Goal: Task Accomplishment & Management: Use online tool/utility

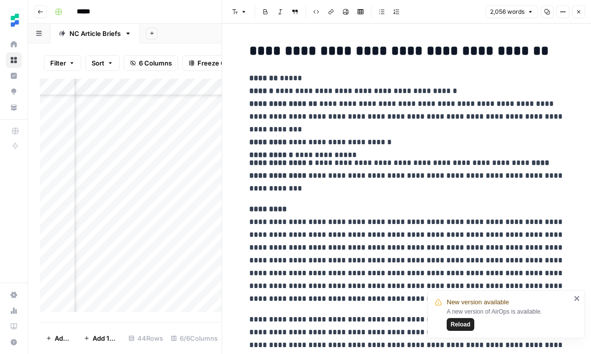
scroll to position [264, 0]
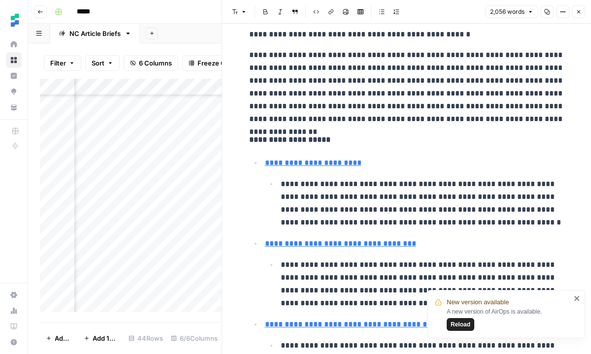
click at [580, 15] on button "Close" at bounding box center [578, 11] width 13 height 13
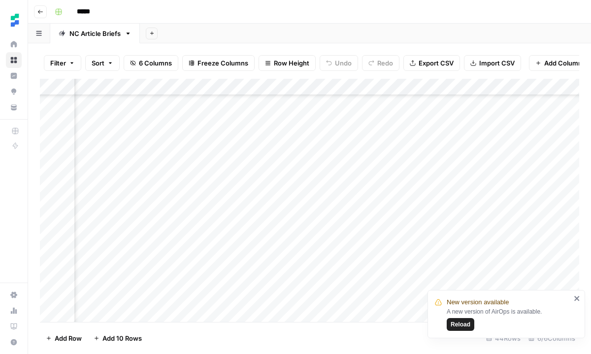
scroll to position [365, 0]
click at [455, 172] on div "Add Column" at bounding box center [309, 200] width 539 height 243
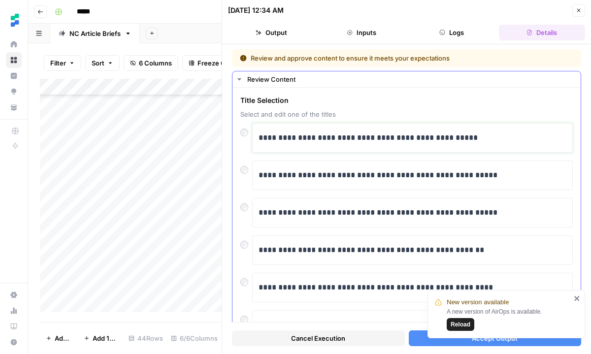
click at [474, 140] on p "**********" at bounding box center [412, 137] width 308 height 13
click at [469, 323] on span "Reload" at bounding box center [460, 324] width 20 height 9
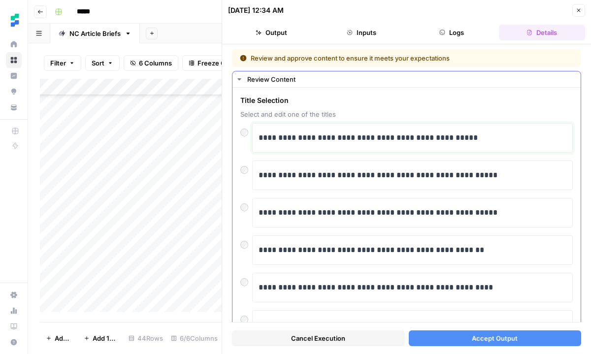
click at [483, 142] on p "**********" at bounding box center [412, 137] width 308 height 13
click at [490, 338] on span "Accept Output" at bounding box center [494, 338] width 46 height 10
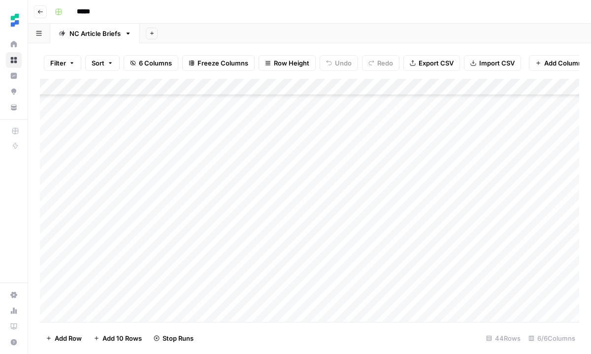
click at [448, 134] on div "Add Column" at bounding box center [309, 200] width 539 height 243
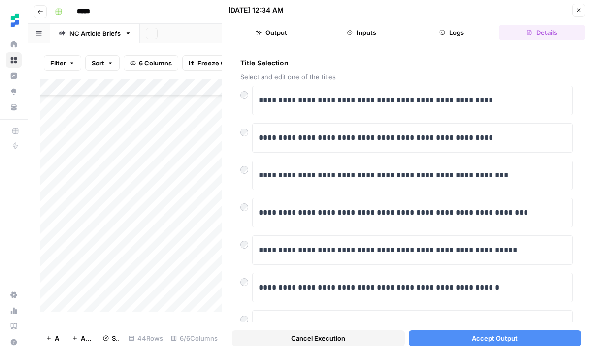
scroll to position [38, 0]
click at [522, 342] on button "Accept Output" at bounding box center [494, 338] width 173 height 16
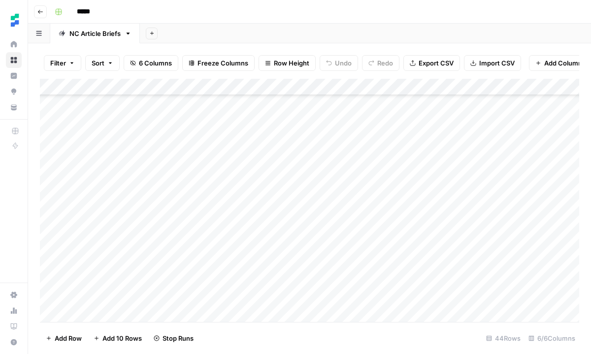
click at [448, 152] on div "Add Column" at bounding box center [309, 200] width 539 height 243
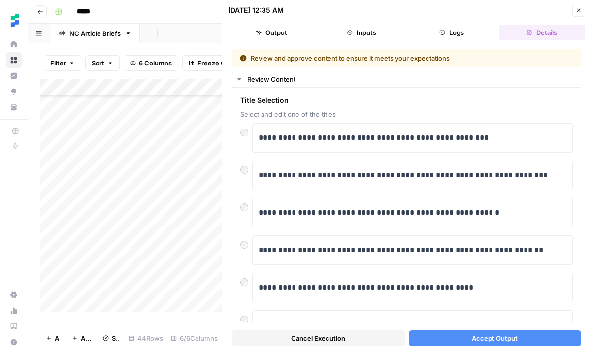
click at [182, 151] on div "Add Column" at bounding box center [131, 195] width 182 height 233
click at [177, 176] on div "Add Column" at bounding box center [131, 195] width 182 height 233
click at [175, 153] on div "Add Column" at bounding box center [131, 195] width 182 height 233
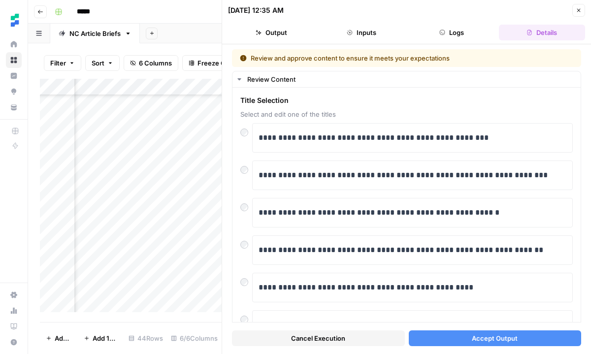
click at [175, 153] on div "Add Column" at bounding box center [131, 195] width 182 height 233
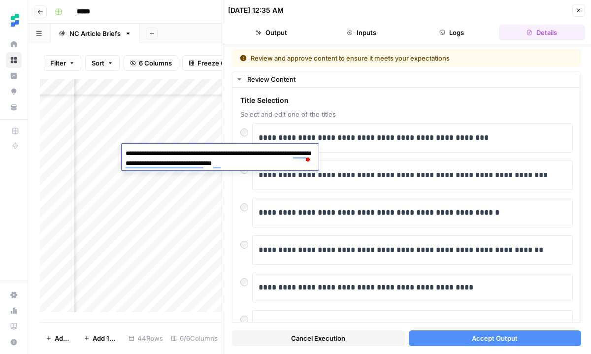
click at [170, 135] on div "Add Column" at bounding box center [131, 195] width 182 height 233
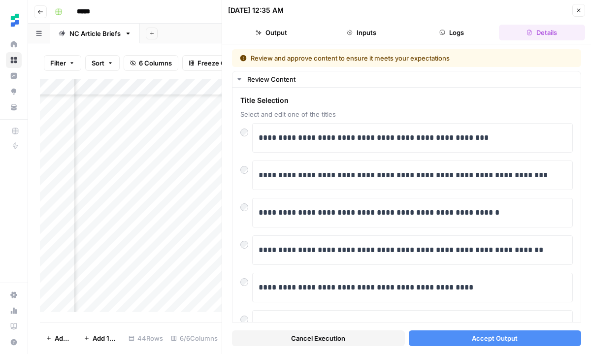
click at [170, 135] on div "Add Column" at bounding box center [131, 195] width 182 height 233
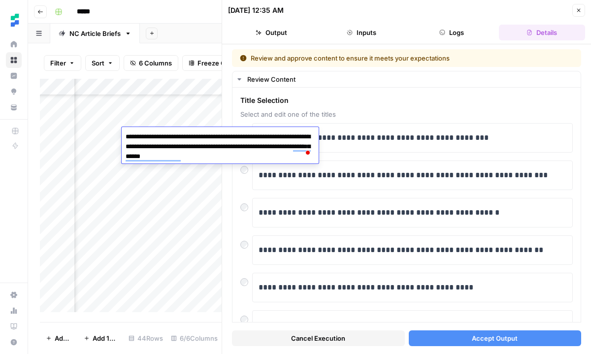
click at [156, 175] on div "Add Column" at bounding box center [131, 195] width 182 height 233
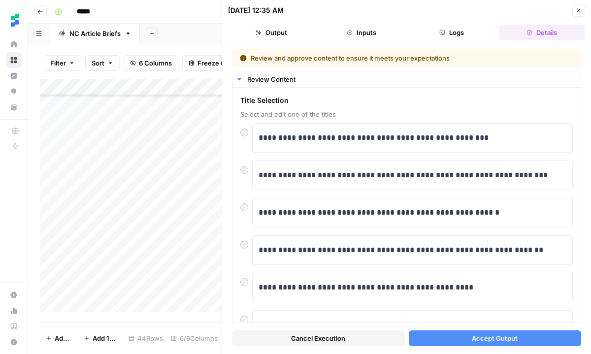
scroll to position [419, 0]
click at [163, 154] on div "Add Column" at bounding box center [131, 195] width 182 height 233
click at [493, 340] on span "Accept Output" at bounding box center [494, 338] width 46 height 10
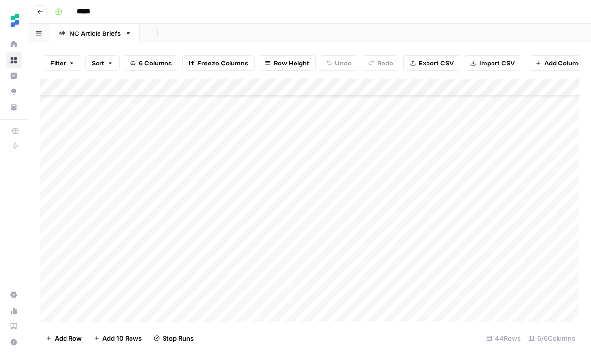
click at [450, 169] on div "Add Column" at bounding box center [309, 200] width 539 height 243
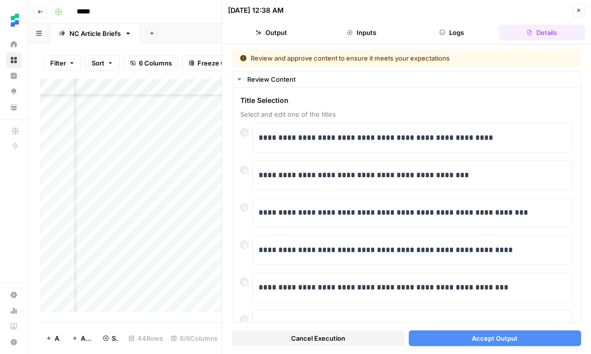
scroll to position [419, 52]
click at [193, 162] on div "Add Column" at bounding box center [131, 195] width 182 height 233
click at [194, 168] on div "Add Column" at bounding box center [131, 195] width 182 height 233
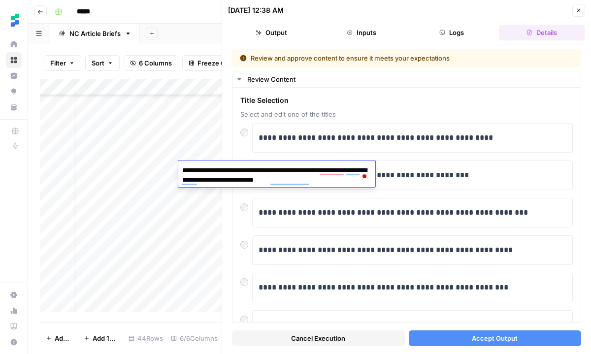
scroll to position [419, 10]
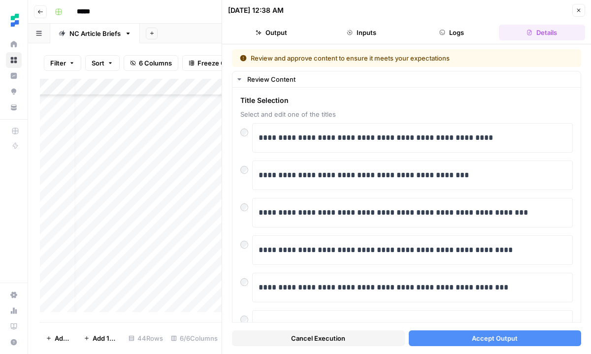
click at [134, 166] on div "Add Column" at bounding box center [131, 195] width 182 height 233
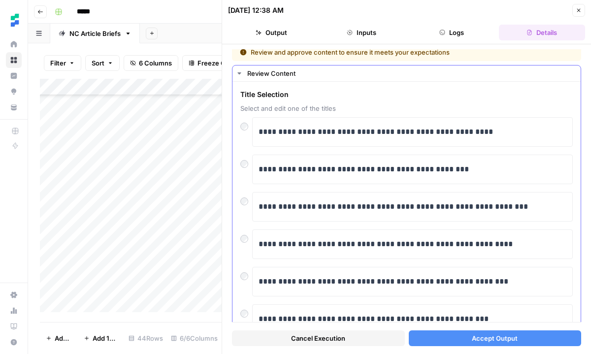
scroll to position [0, 0]
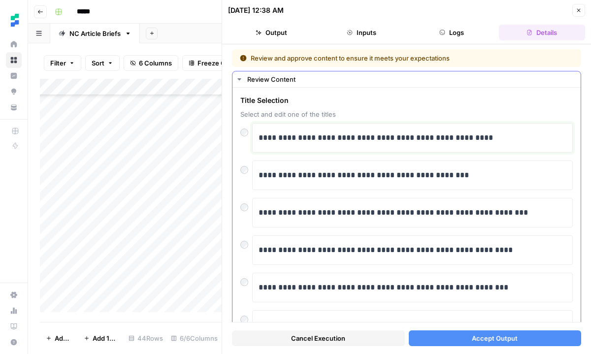
click at [507, 140] on p "**********" at bounding box center [412, 137] width 308 height 13
click at [510, 340] on span "Accept Output" at bounding box center [494, 338] width 46 height 10
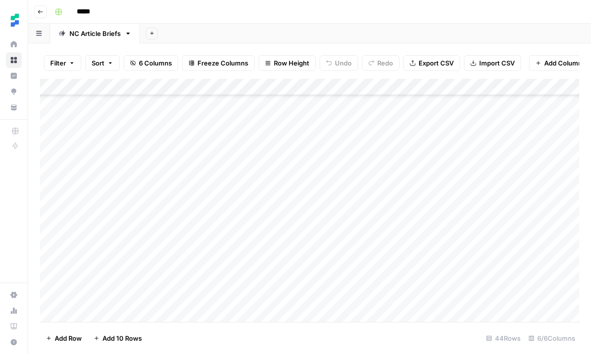
click at [449, 221] on div "Add Column" at bounding box center [309, 200] width 539 height 243
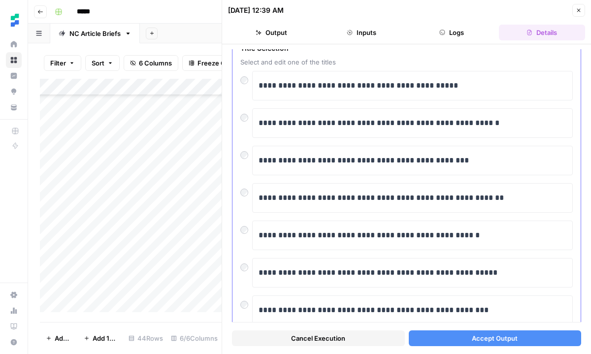
scroll to position [55, 0]
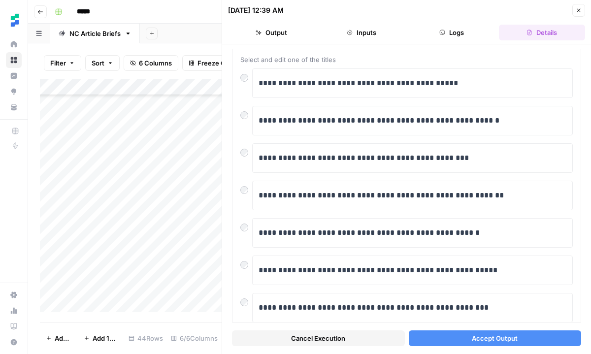
click at [473, 229] on div at bounding box center [484, 221] width 203 height 18
click at [472, 233] on p "**********" at bounding box center [412, 232] width 308 height 13
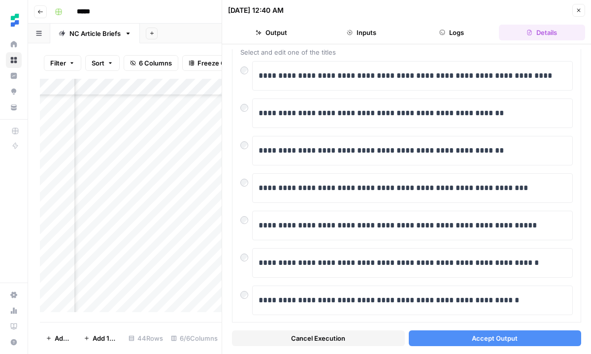
scroll to position [485, 82]
click at [183, 158] on div "Add Column" at bounding box center [131, 195] width 182 height 233
click at [134, 164] on div "Add Column" at bounding box center [131, 195] width 182 height 233
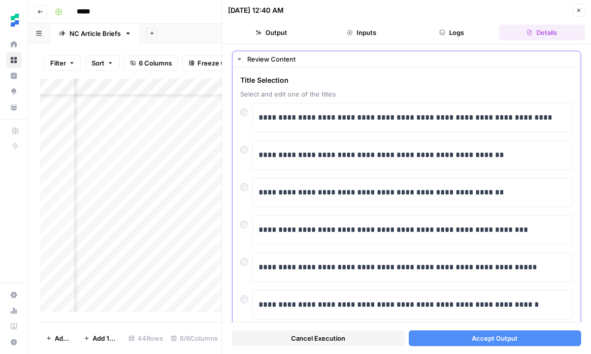
scroll to position [0, 0]
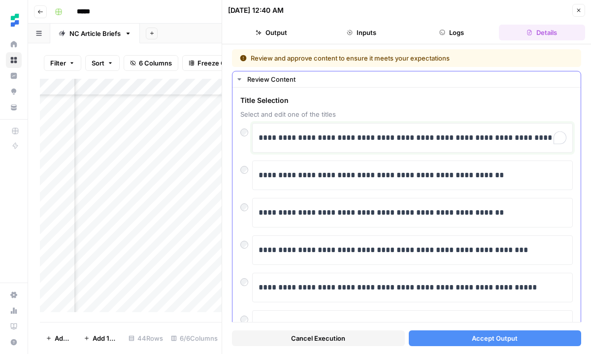
click at [279, 140] on p "**********" at bounding box center [412, 137] width 308 height 13
click at [486, 335] on span "Accept Output" at bounding box center [494, 338] width 46 height 10
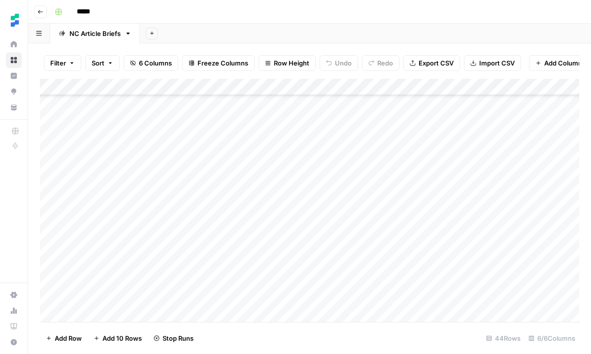
scroll to position [485, 0]
click at [286, 175] on div "Add Column" at bounding box center [309, 200] width 539 height 243
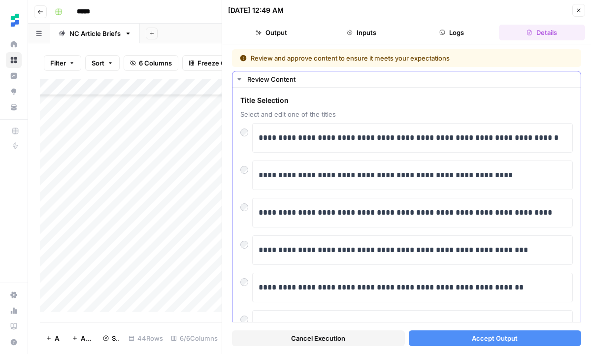
scroll to position [485, 0]
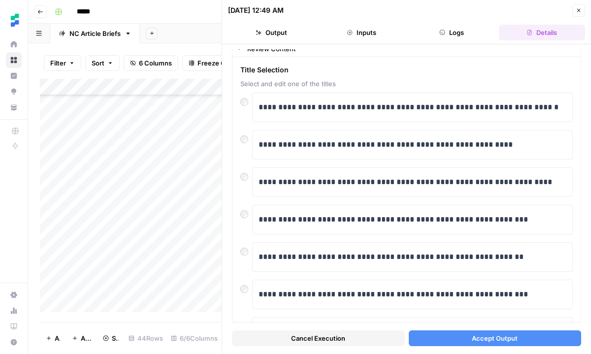
click at [484, 334] on span "Accept Output" at bounding box center [494, 338] width 46 height 10
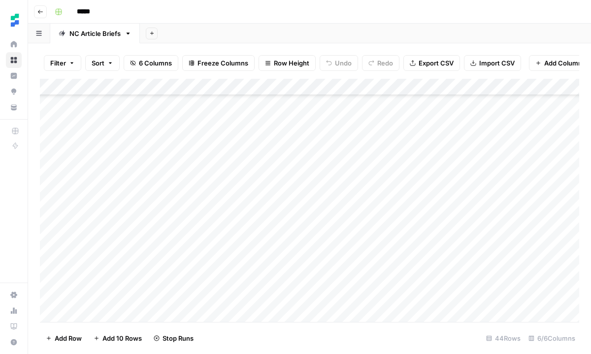
click at [269, 222] on div "Add Column" at bounding box center [309, 200] width 539 height 243
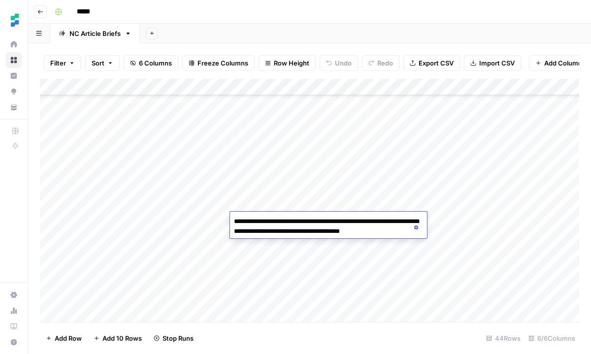
click at [283, 247] on div "Add Column" at bounding box center [309, 200] width 539 height 243
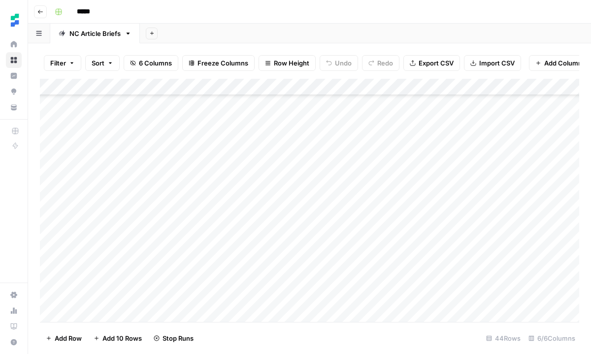
click at [451, 221] on div "Add Column" at bounding box center [309, 200] width 539 height 243
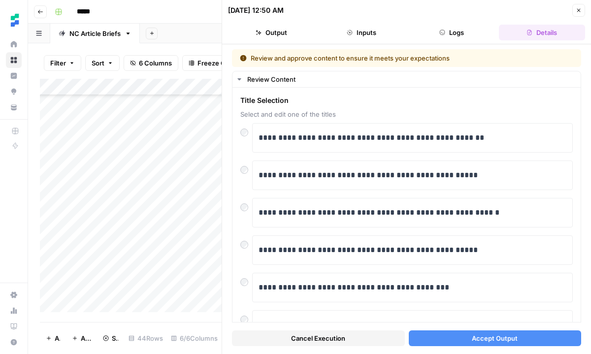
click at [475, 338] on span "Accept Output" at bounding box center [494, 338] width 46 height 10
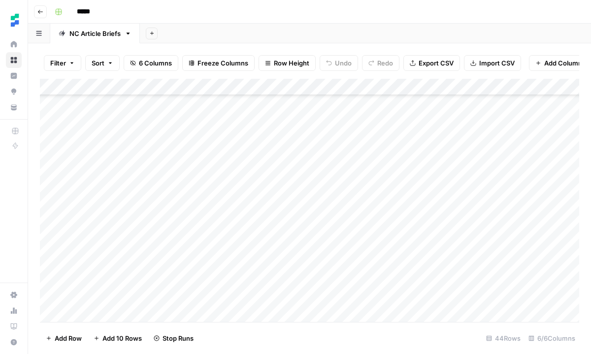
click at [287, 231] on div "Add Column" at bounding box center [309, 200] width 539 height 243
click at [446, 237] on div "Add Column" at bounding box center [309, 200] width 539 height 243
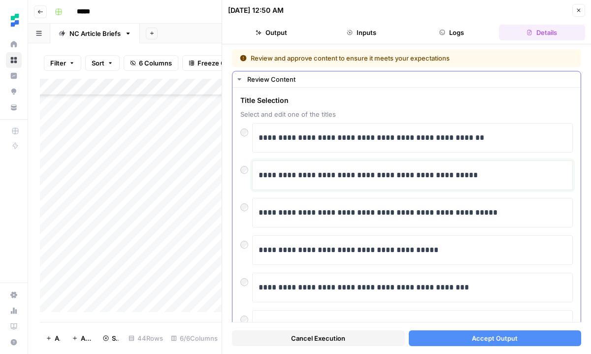
click at [466, 177] on p "**********" at bounding box center [412, 175] width 308 height 13
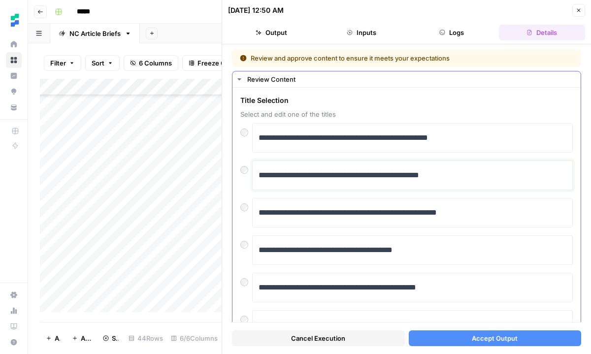
click at [462, 177] on p "**********" at bounding box center [412, 175] width 308 height 13
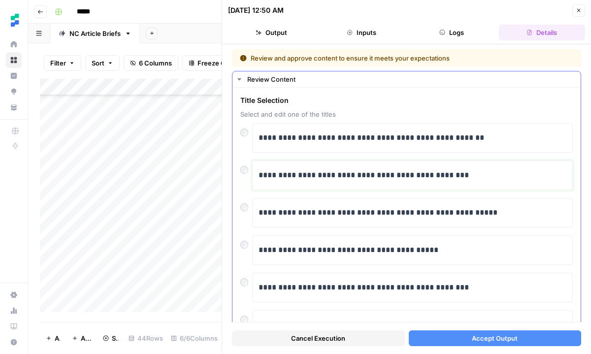
click at [456, 174] on p "**********" at bounding box center [412, 175] width 308 height 13
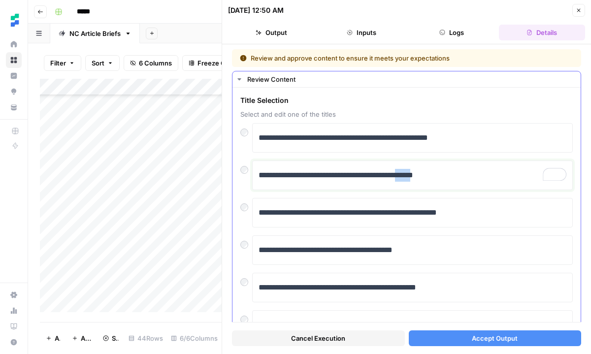
drag, startPoint x: 436, startPoint y: 176, endPoint x: 451, endPoint y: 178, distance: 15.5
click at [451, 178] on p "**********" at bounding box center [412, 175] width 308 height 13
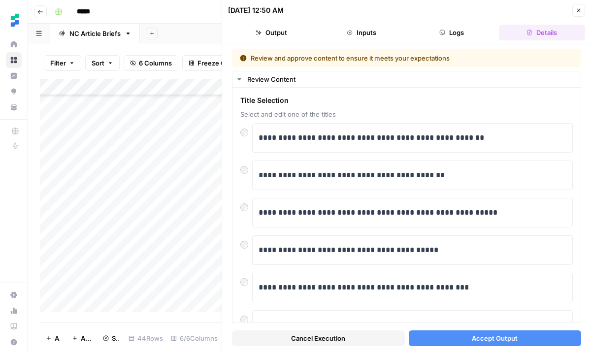
click at [461, 341] on button "Accept Output" at bounding box center [494, 338] width 173 height 16
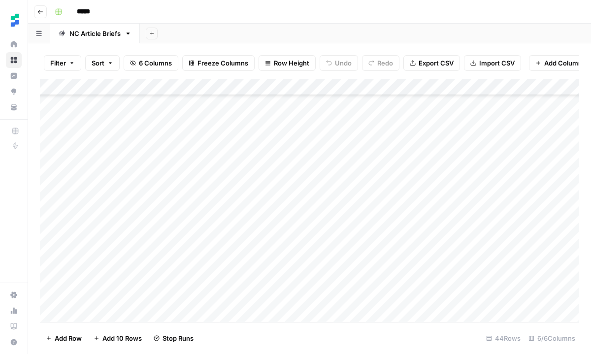
click at [438, 252] on div "Add Column" at bounding box center [309, 200] width 539 height 243
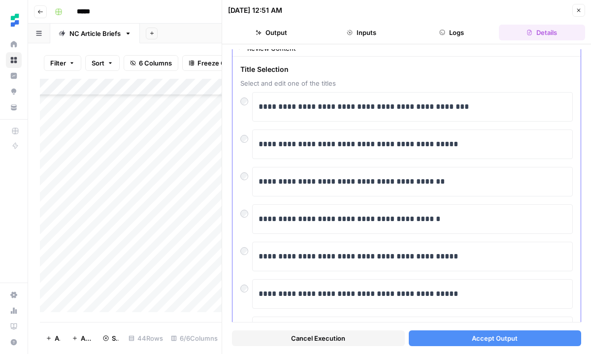
scroll to position [25, 0]
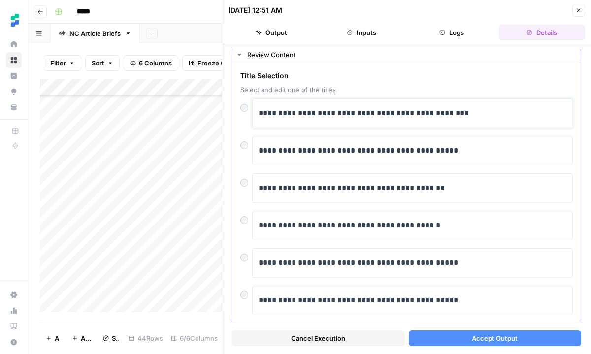
click at [485, 114] on p "**********" at bounding box center [412, 113] width 308 height 13
click at [469, 339] on button "Accept Output" at bounding box center [494, 338] width 173 height 16
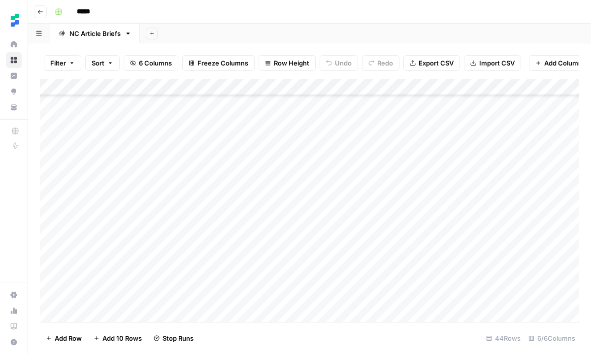
click at [285, 273] on div "Add Column" at bounding box center [309, 200] width 539 height 243
